Goal: Task Accomplishment & Management: Complete application form

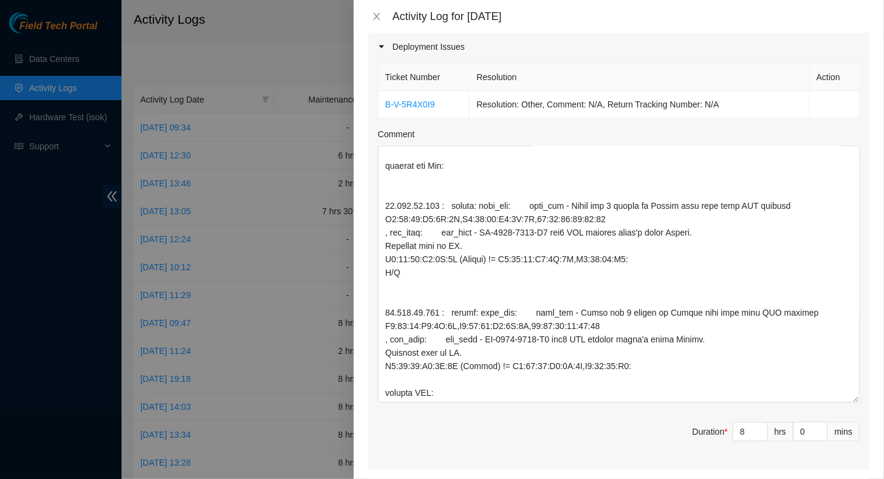
scroll to position [719, 0]
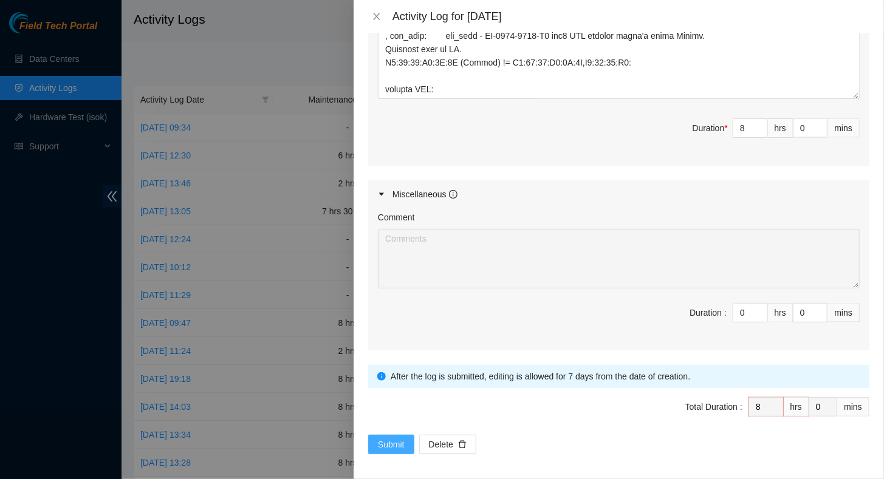
click at [379, 438] on span "Submit" at bounding box center [391, 444] width 27 height 13
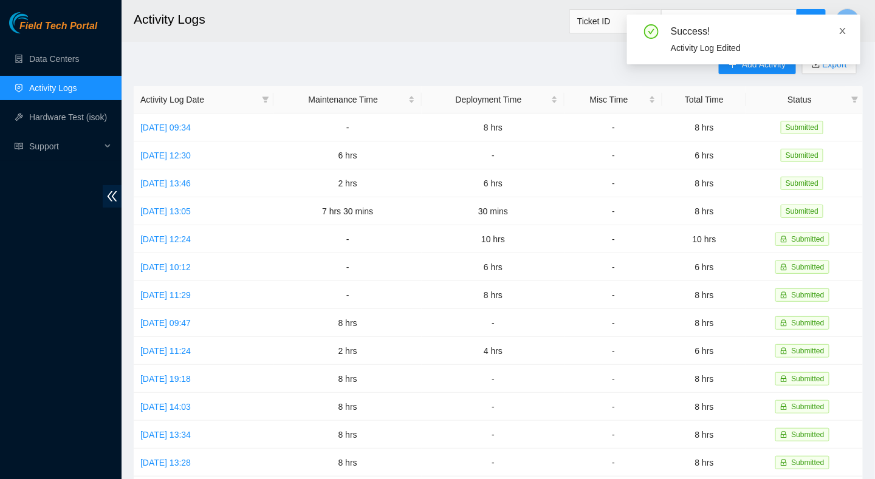
click at [843, 29] on icon "close" at bounding box center [842, 31] width 9 height 9
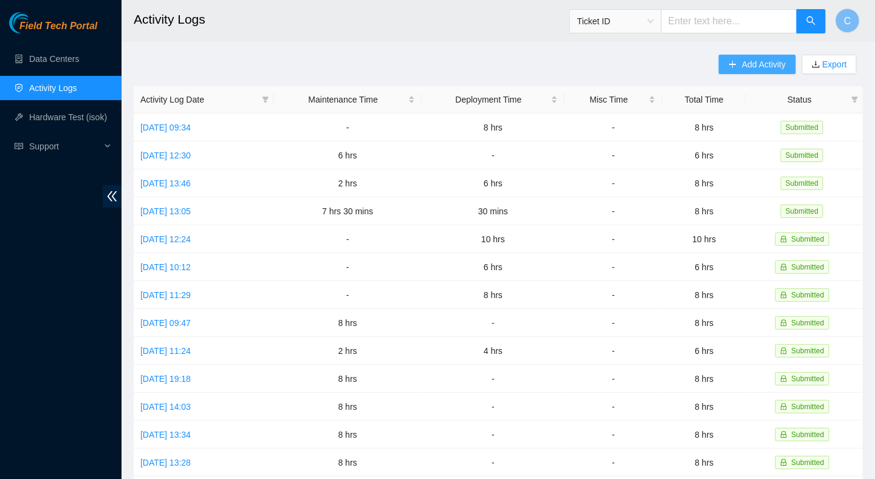
click at [742, 60] on span "Add Activity" at bounding box center [764, 64] width 44 height 13
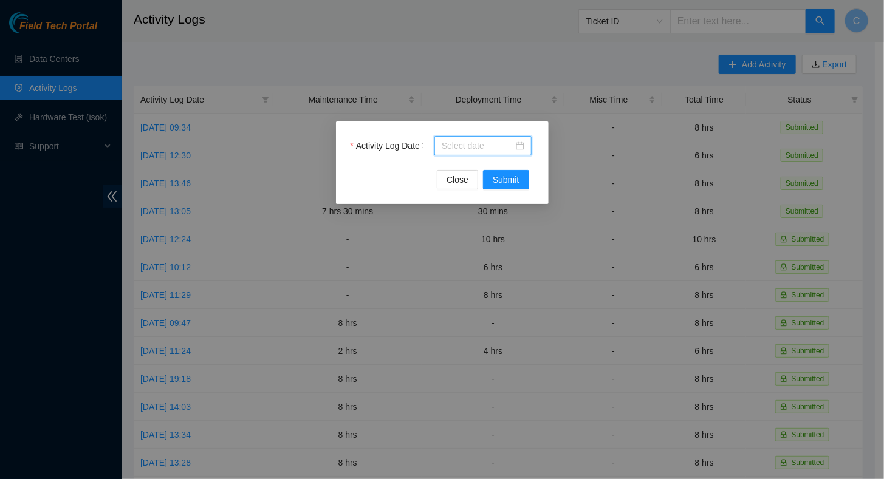
click at [456, 146] on input "Activity Log Date" at bounding box center [478, 145] width 72 height 13
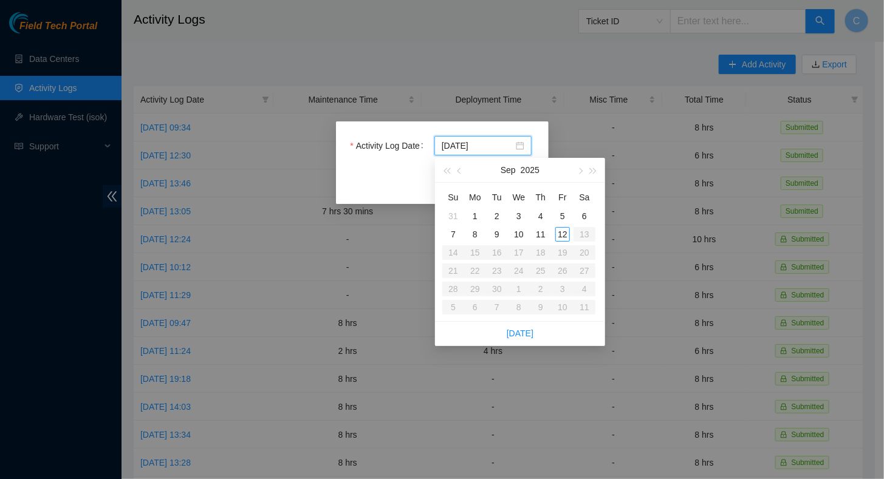
type input "2025-09-12"
type input "2025-09-11"
click at [542, 239] on div "11" at bounding box center [540, 234] width 15 height 15
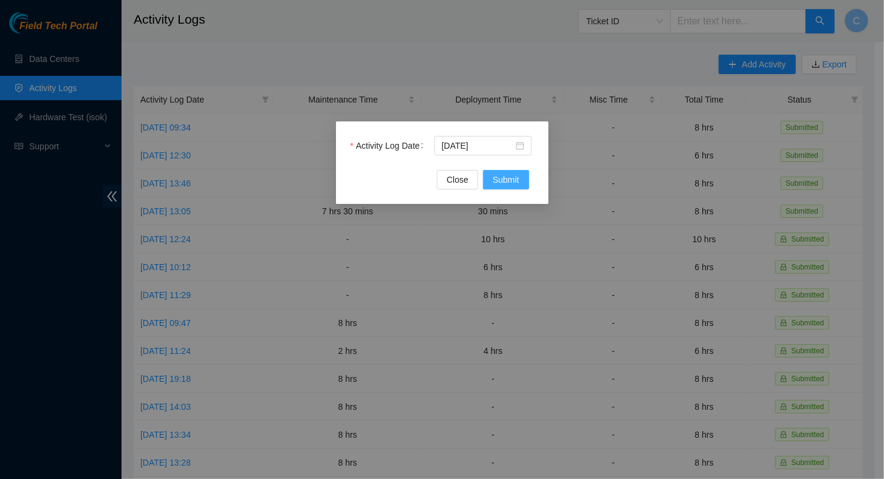
click at [510, 183] on span "Submit" at bounding box center [506, 179] width 27 height 13
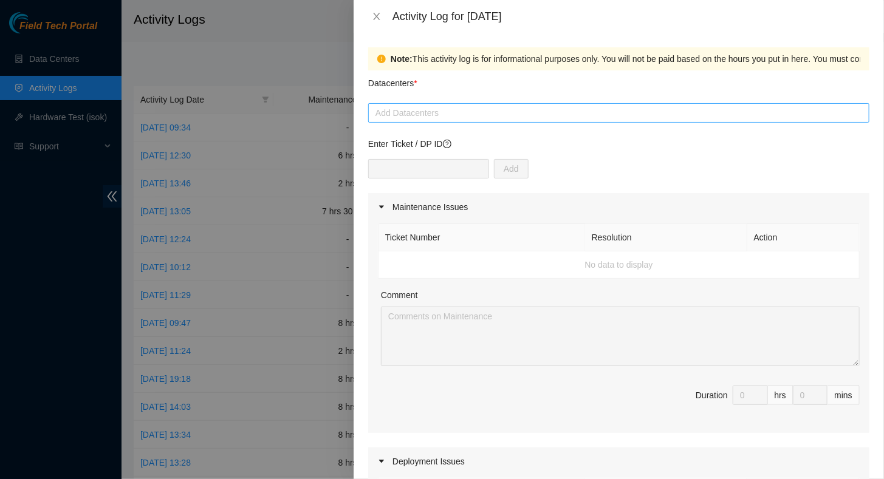
click at [411, 112] on div at bounding box center [618, 113] width 495 height 15
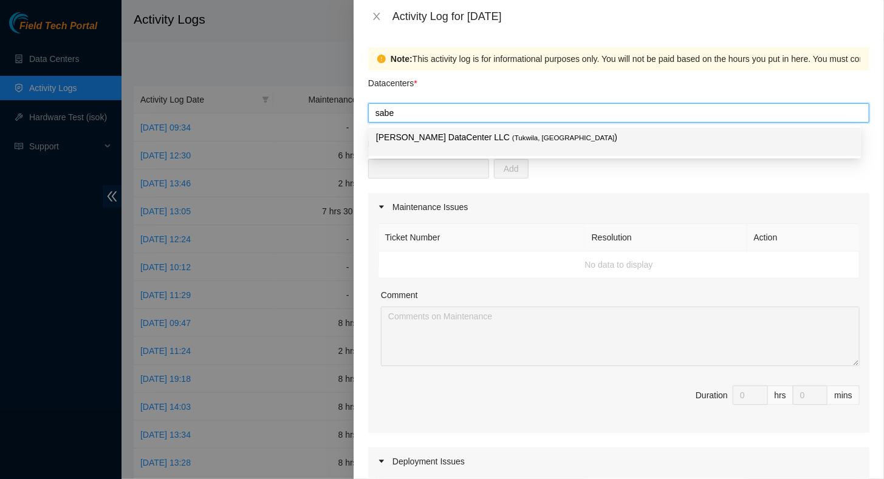
type input "sabey"
click at [416, 137] on p "Sabey DataCenter LLC ( Tukwila, WA )" at bounding box center [615, 138] width 478 height 14
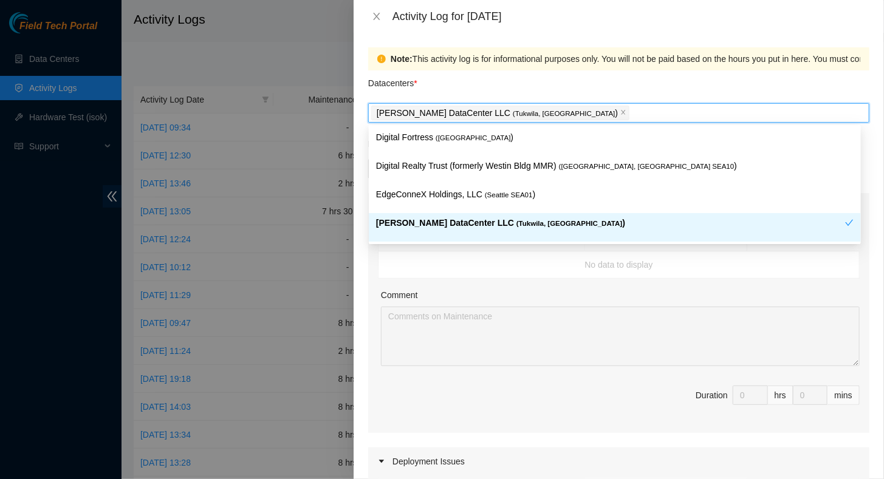
click at [509, 296] on div "Comment" at bounding box center [620, 298] width 479 height 18
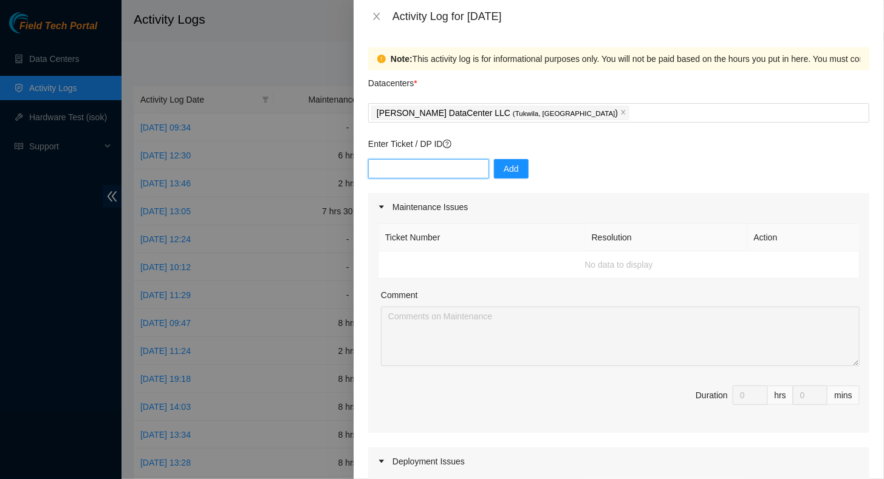
click at [396, 167] on input "text" at bounding box center [428, 168] width 121 height 19
click at [400, 170] on input "DP8523" at bounding box center [428, 168] width 121 height 19
type input "DP85243"
click at [504, 169] on span "Add" at bounding box center [511, 168] width 15 height 13
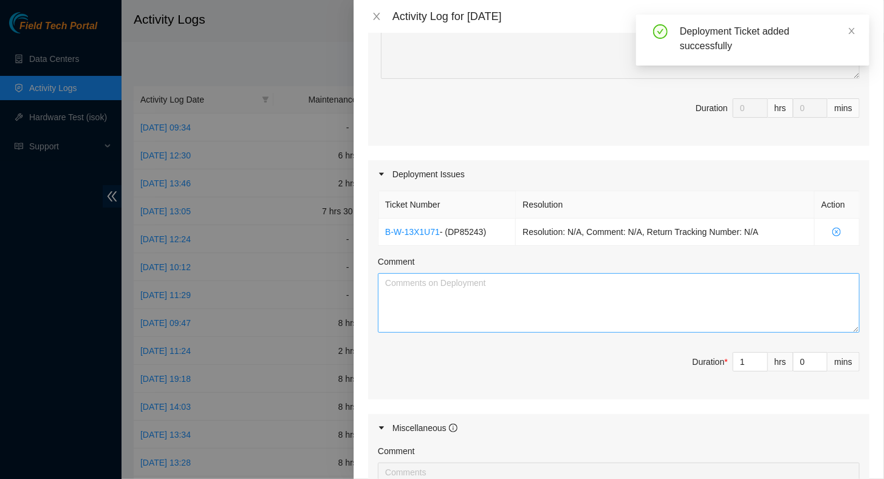
scroll to position [304, 0]
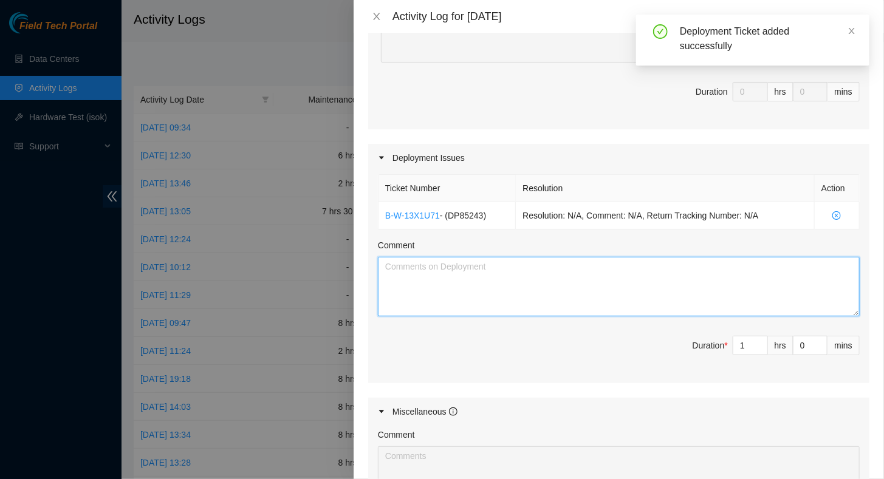
click at [450, 281] on textarea "Comment" at bounding box center [619, 287] width 482 height 60
paste textarea "Here’s a quick DP progress update (Hasib, Corey, and Ethan) : Completed Overall…"
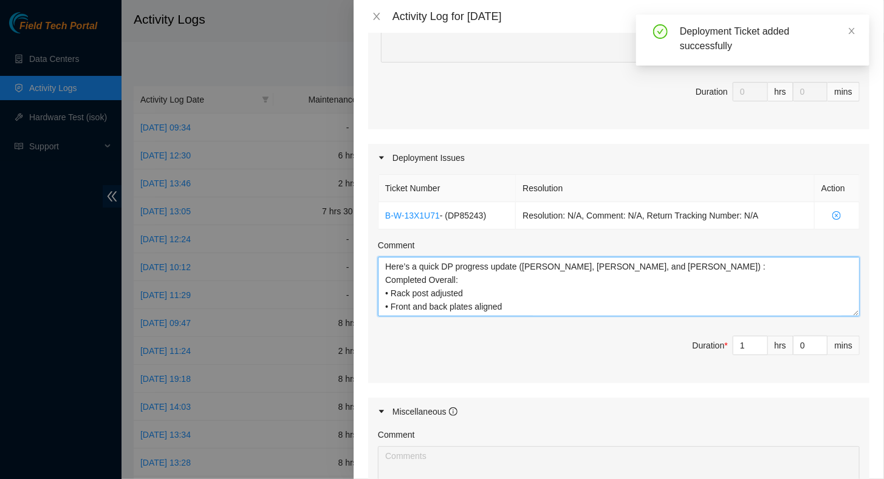
scroll to position [117, 0]
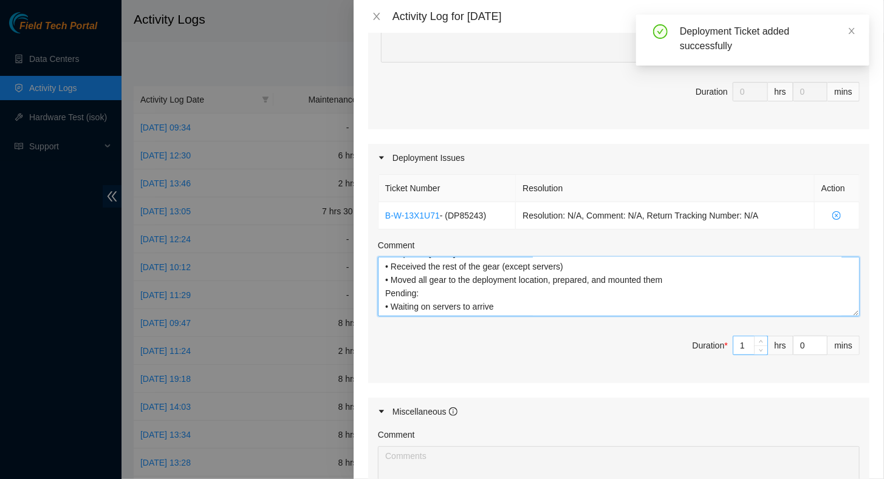
type textarea "Here’s a quick DP progress update (Hasib, Corey, and Ethan) : Completed Overall…"
click at [747, 346] on div "1" at bounding box center [750, 345] width 35 height 19
type input "8"
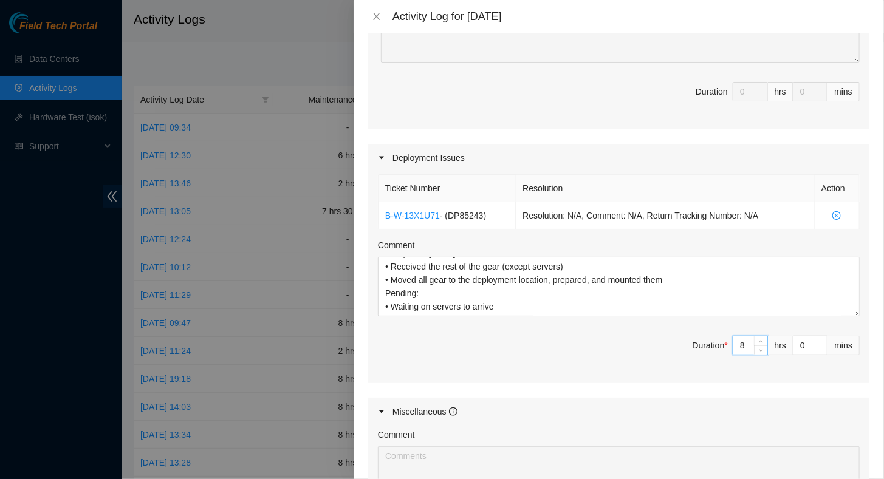
scroll to position [120, 0]
type input "8"
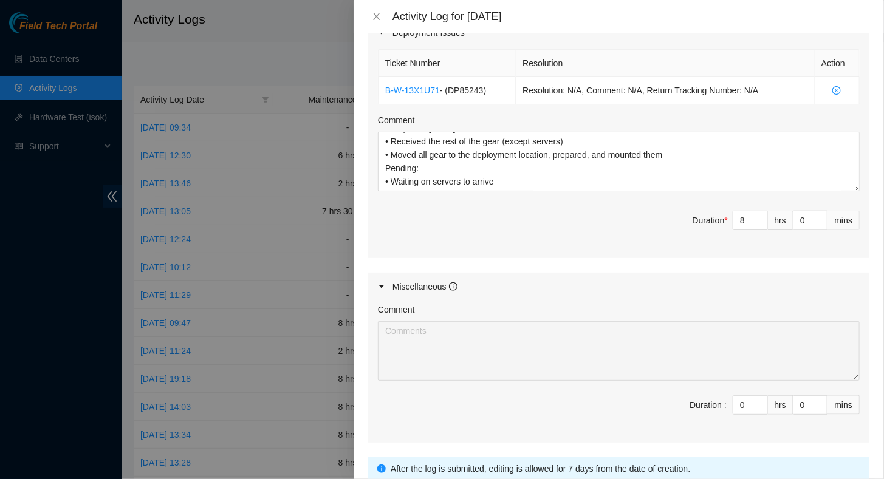
scroll to position [521, 0]
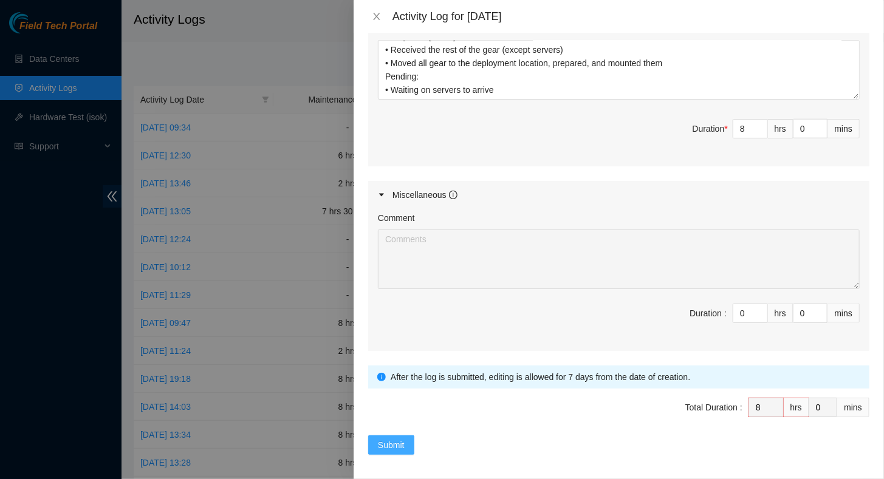
click at [386, 439] on span "Submit" at bounding box center [391, 445] width 27 height 13
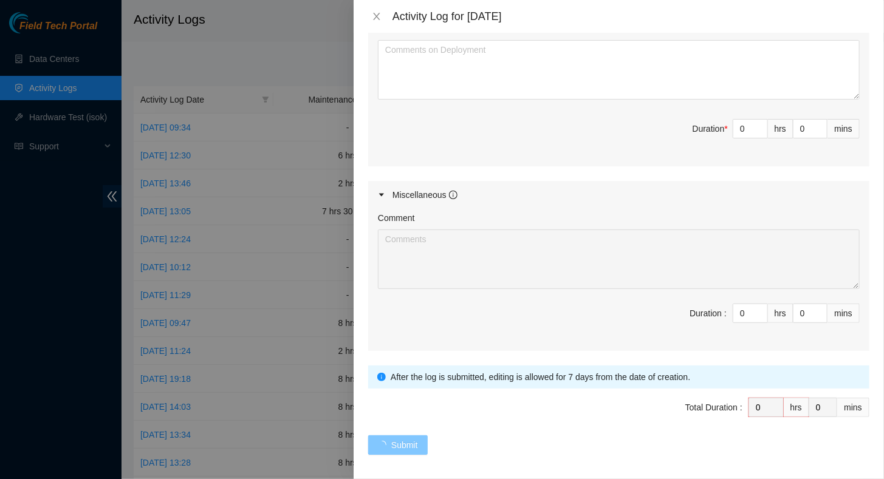
scroll to position [0, 0]
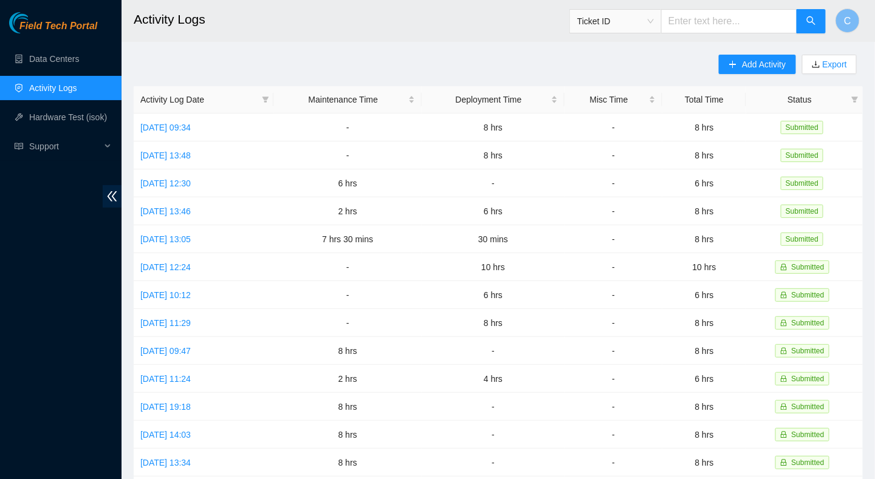
click at [694, 43] on main "Activity Logs Ticket ID C Add Activity Export Activity Log Date Maintenance Tim…" at bounding box center [498, 362] width 753 height 724
click at [160, 154] on link "[DATE] 13:48" at bounding box center [165, 156] width 50 height 10
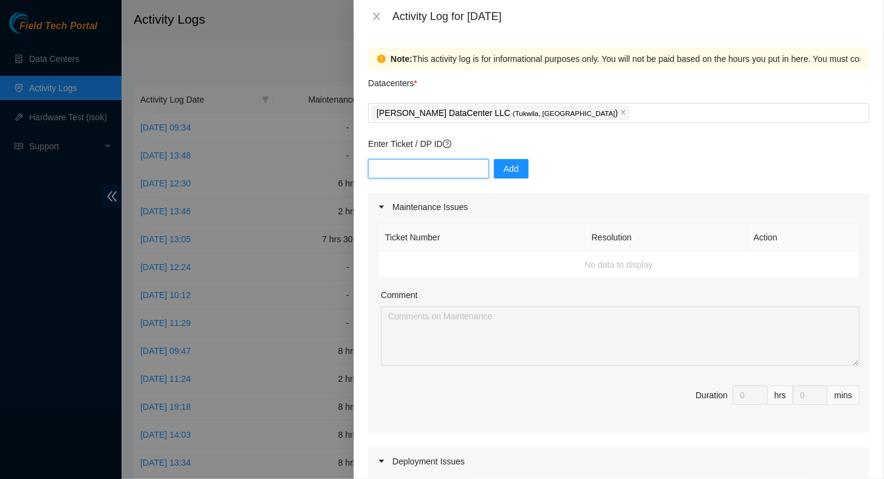
click at [373, 168] on input "text" at bounding box center [428, 168] width 121 height 19
type input "dp85243"
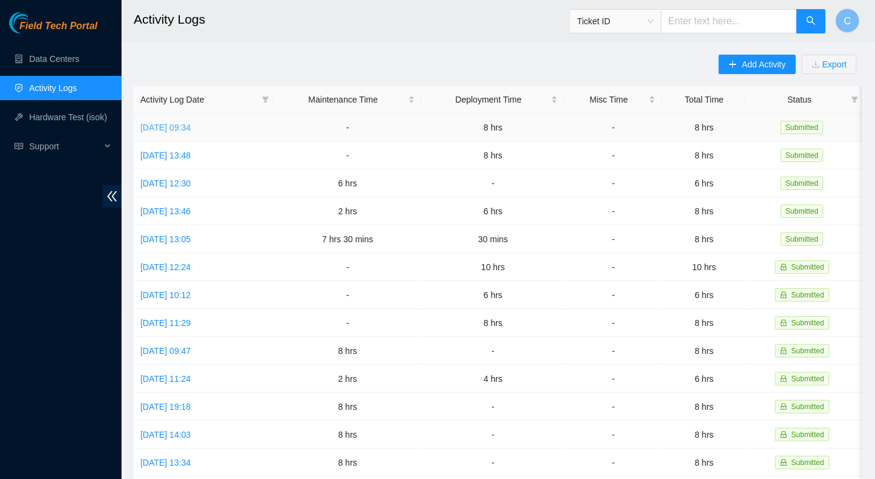
click at [173, 126] on link "[DATE] 09:34" at bounding box center [165, 128] width 50 height 10
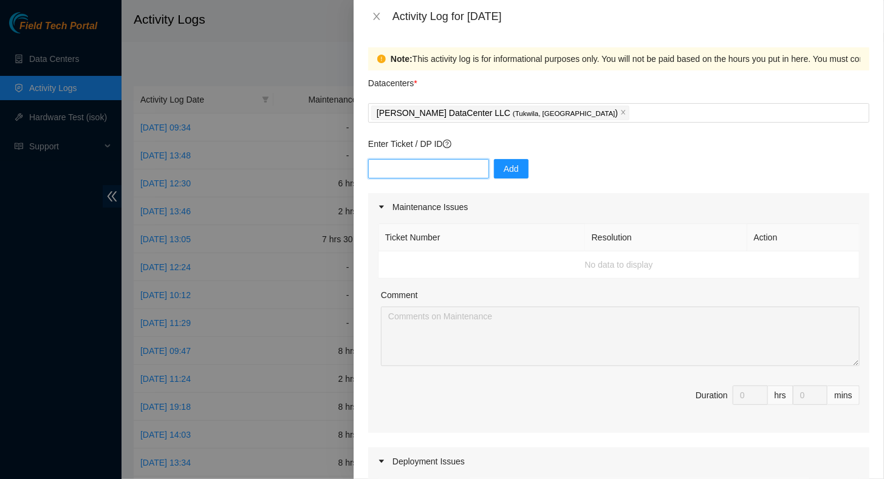
click at [392, 173] on input "text" at bounding box center [428, 168] width 121 height 19
type input "dp85243"
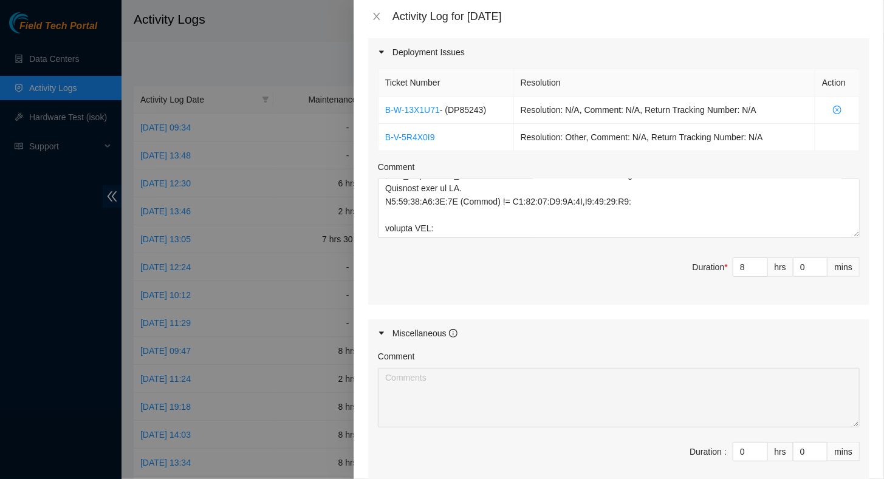
scroll to position [427, 0]
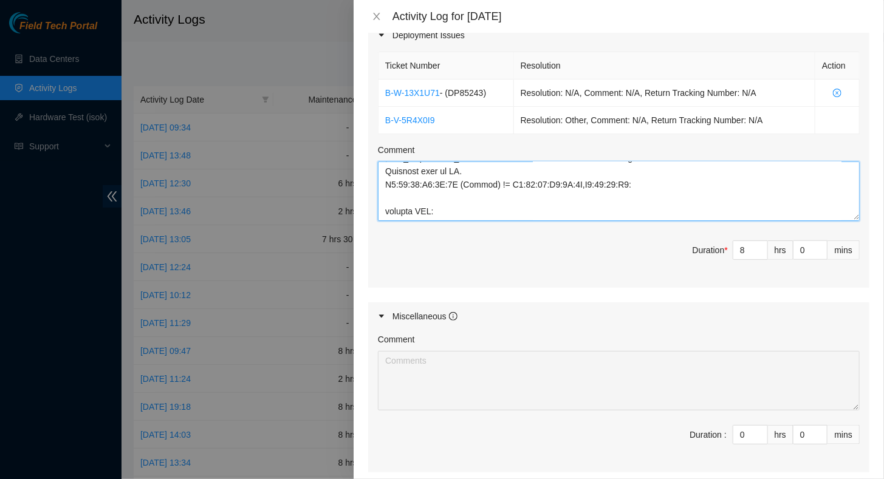
click at [420, 206] on textarea "Comment" at bounding box center [619, 192] width 482 height 60
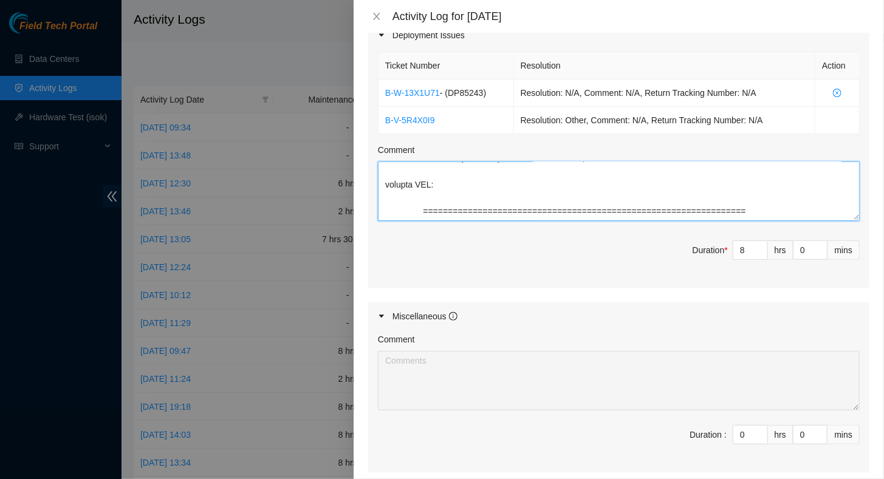
scroll to position [865, 0]
paste textarea "energizing the PDU in R6C2 Ticket #00210329 - PDUs energized labeling complete …"
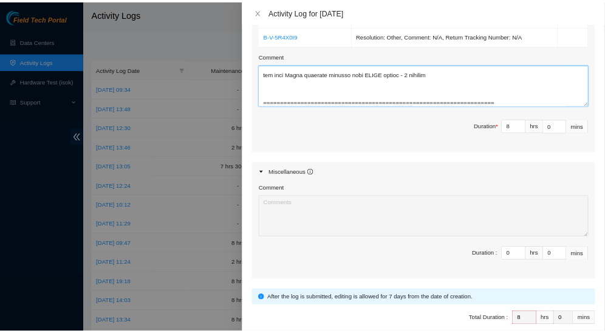
scroll to position [548, 0]
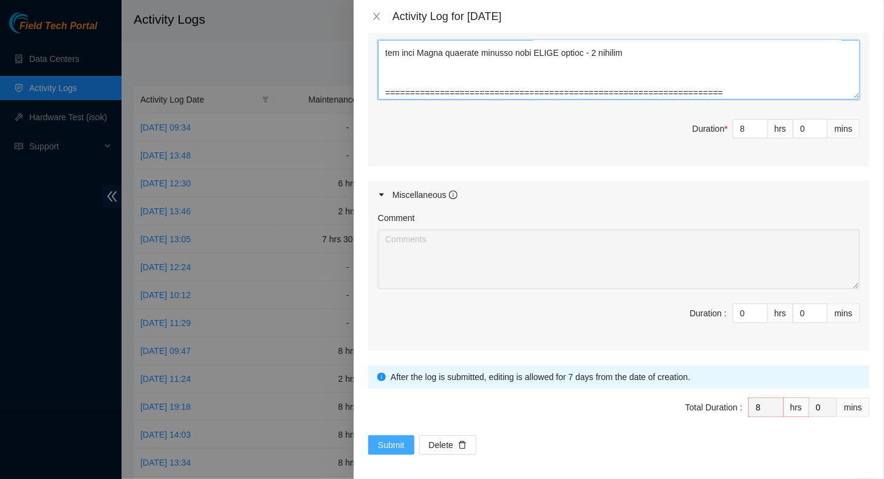
type textarea "worked with Net Tech River Roe on the following reconfiguration: DP#83659 RE-IP…"
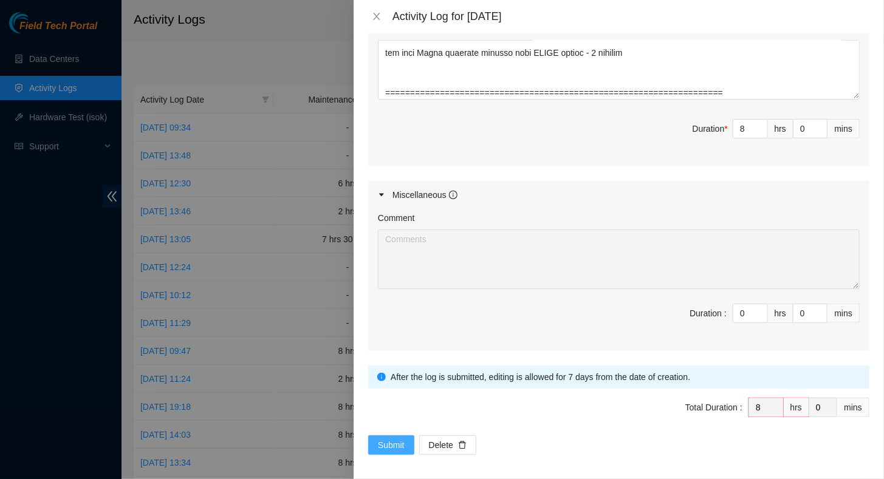
click at [395, 442] on span "Submit" at bounding box center [391, 445] width 27 height 13
